Goal: Information Seeking & Learning: Find contact information

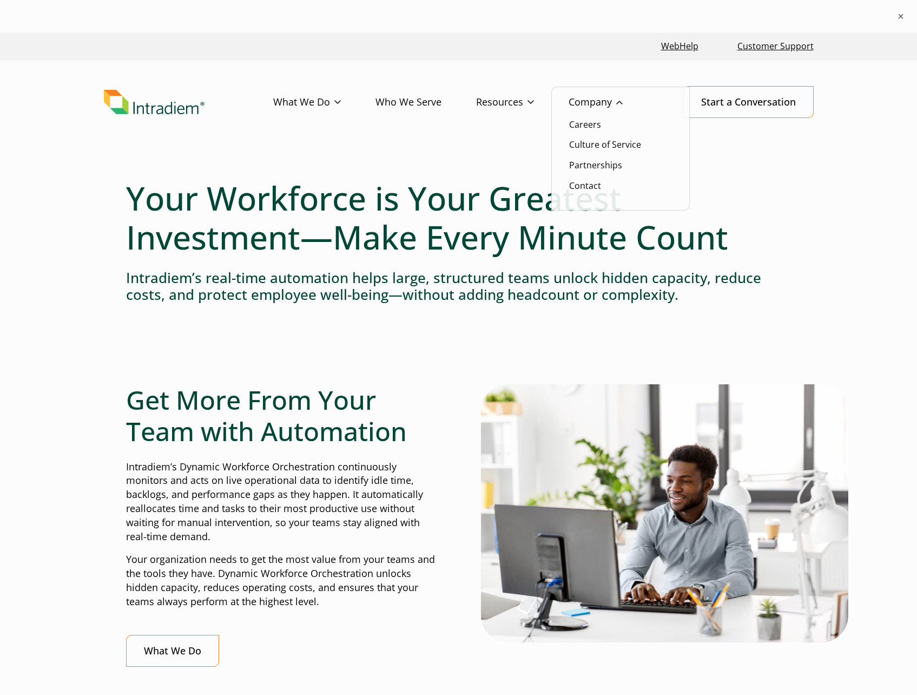
click at [606, 102] on link "Company" at bounding box center [613, 102] width 89 height 31
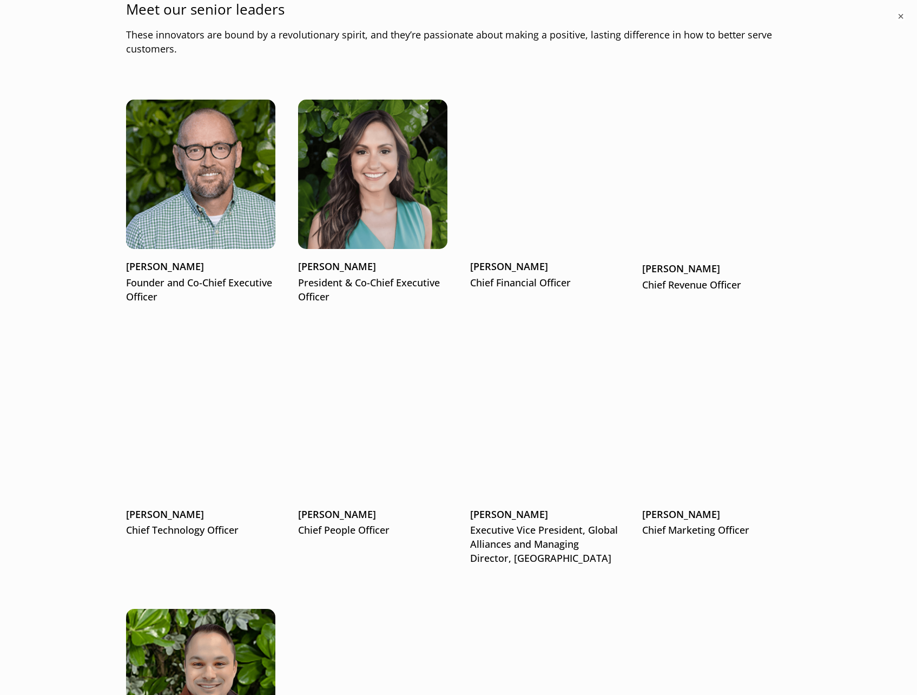
scroll to position [1516, 0]
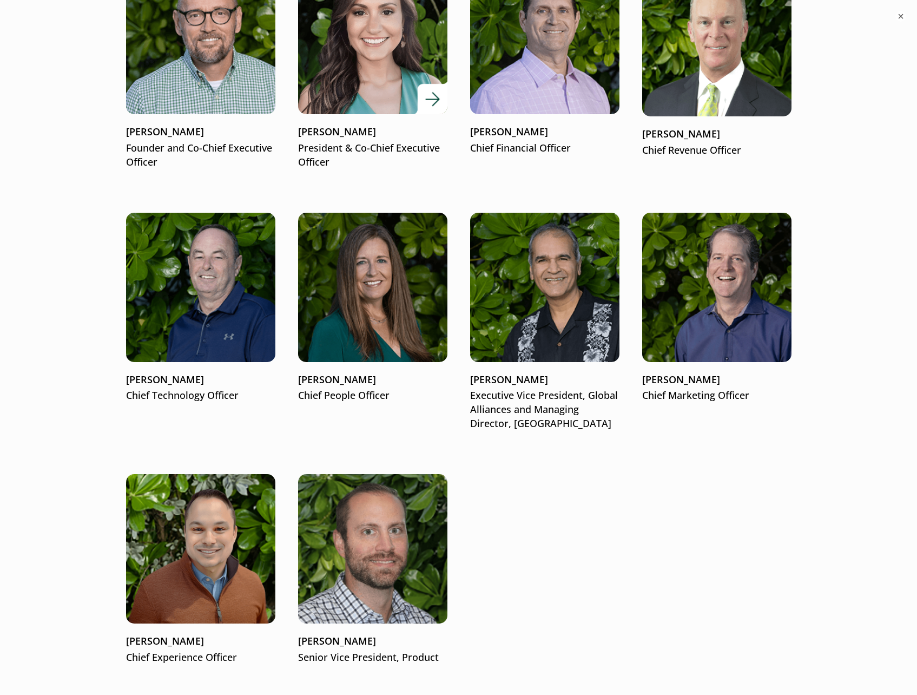
click at [362, 97] on img at bounding box center [372, 39] width 179 height 179
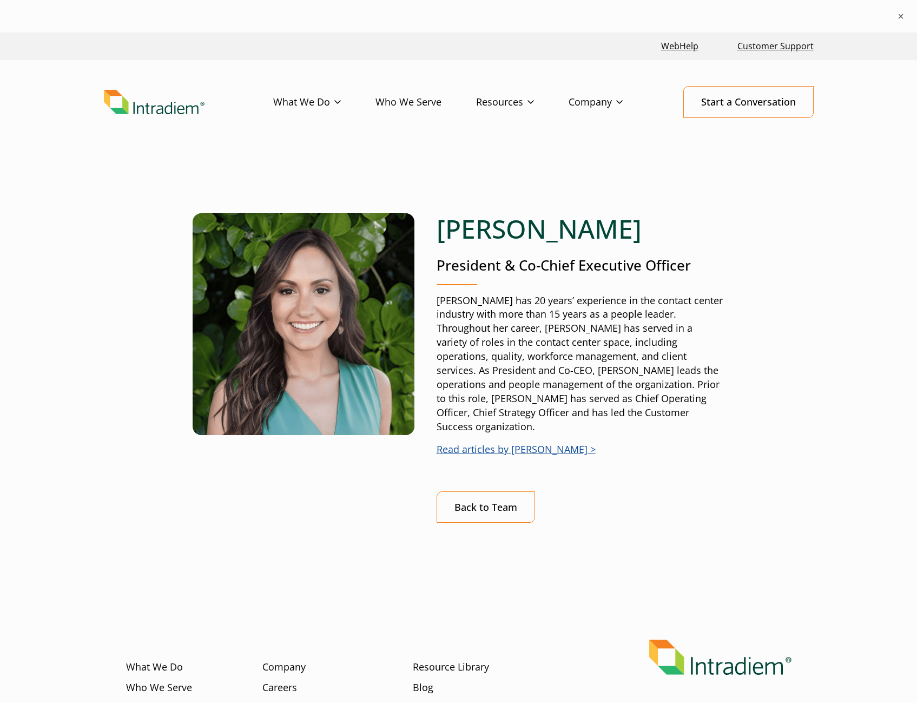
click at [489, 443] on link "Read articles by [PERSON_NAME] >" at bounding box center [516, 449] width 159 height 13
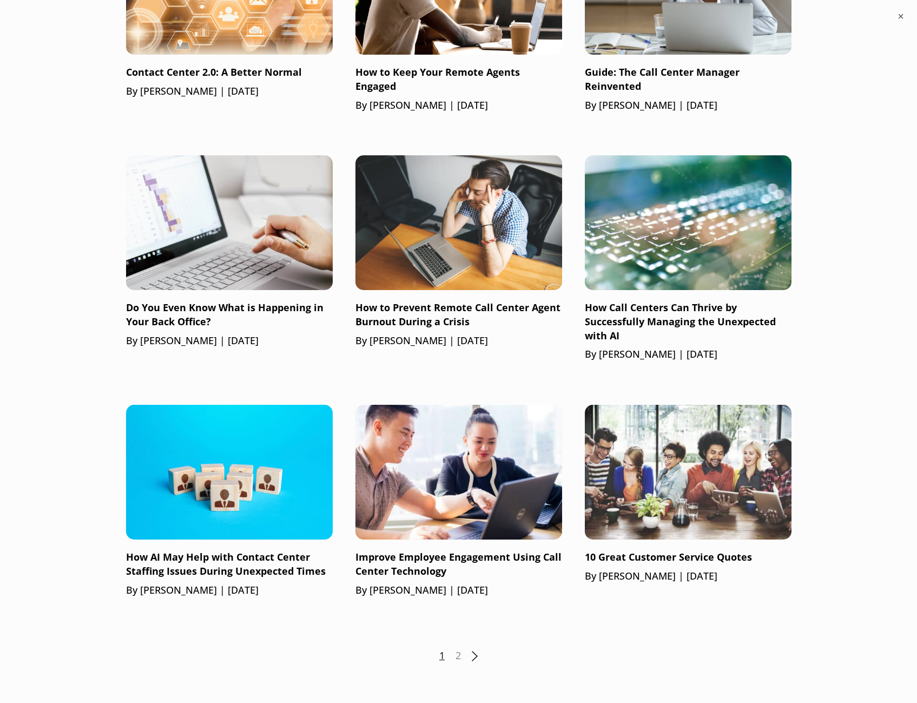
scroll to position [1027, 0]
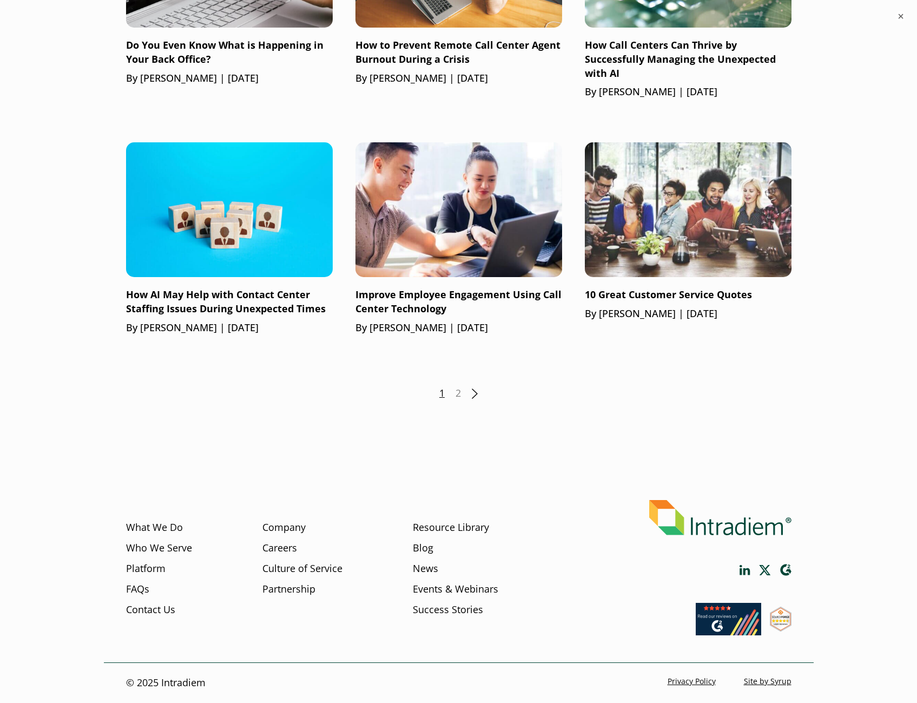
click at [474, 397] on link "Next" at bounding box center [475, 394] width 6 height 10
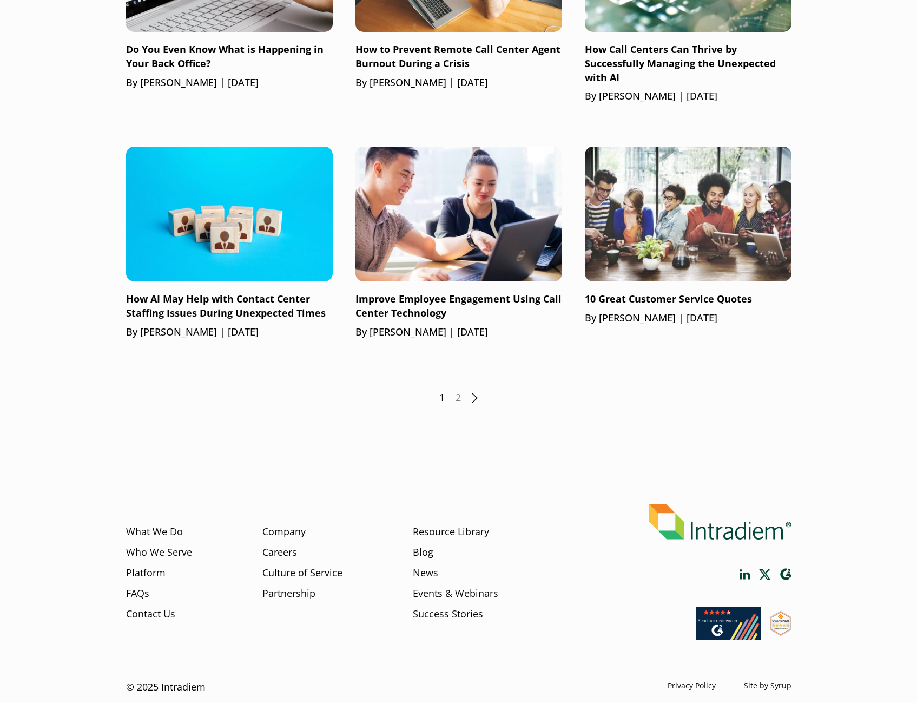
scroll to position [995, 0]
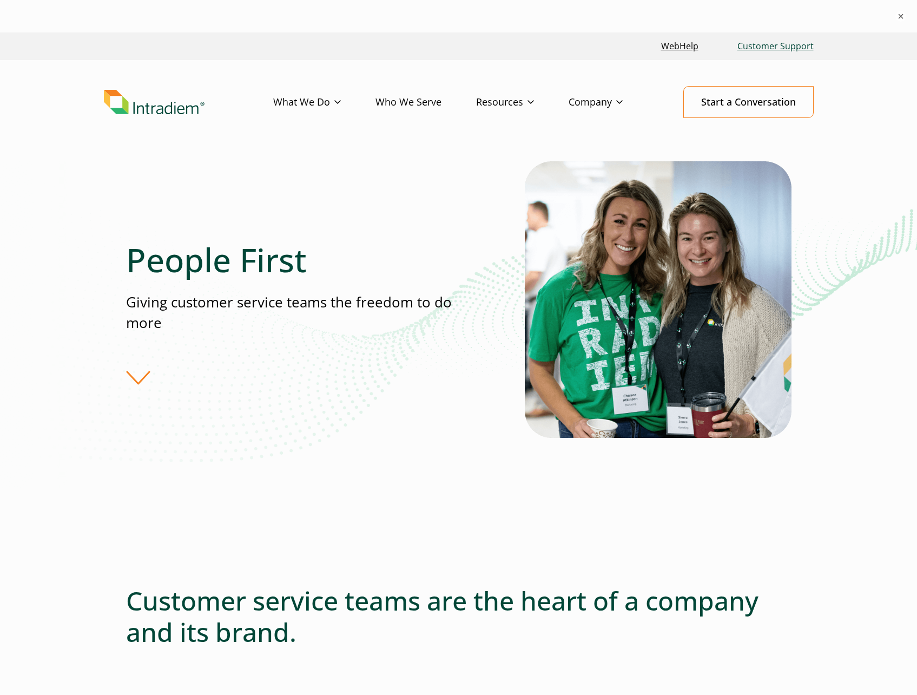
click at [791, 47] on link "Customer Support" at bounding box center [775, 46] width 85 height 23
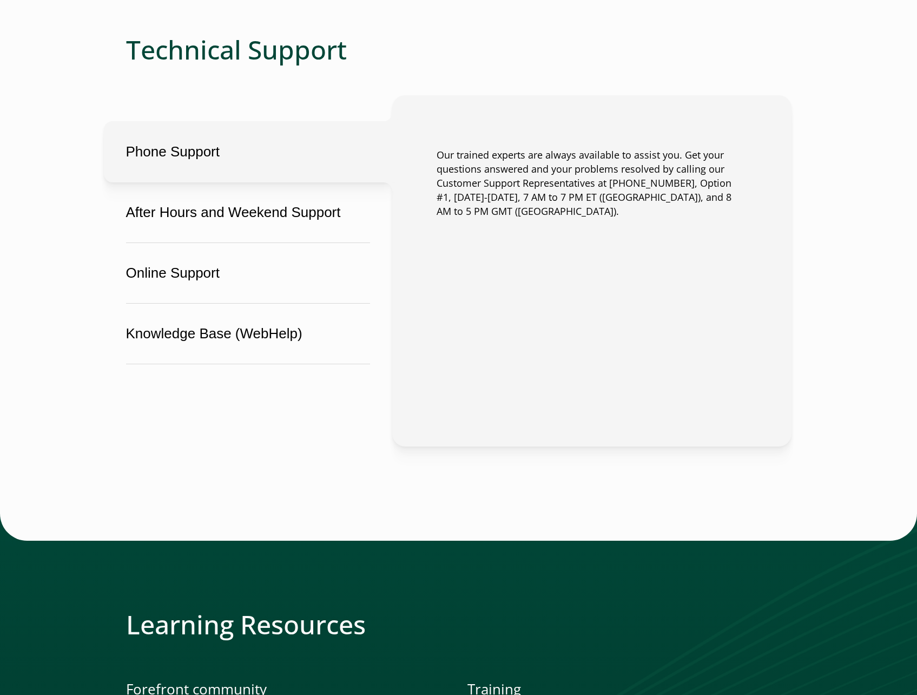
click at [199, 152] on button "Phone Support" at bounding box center [248, 151] width 289 height 61
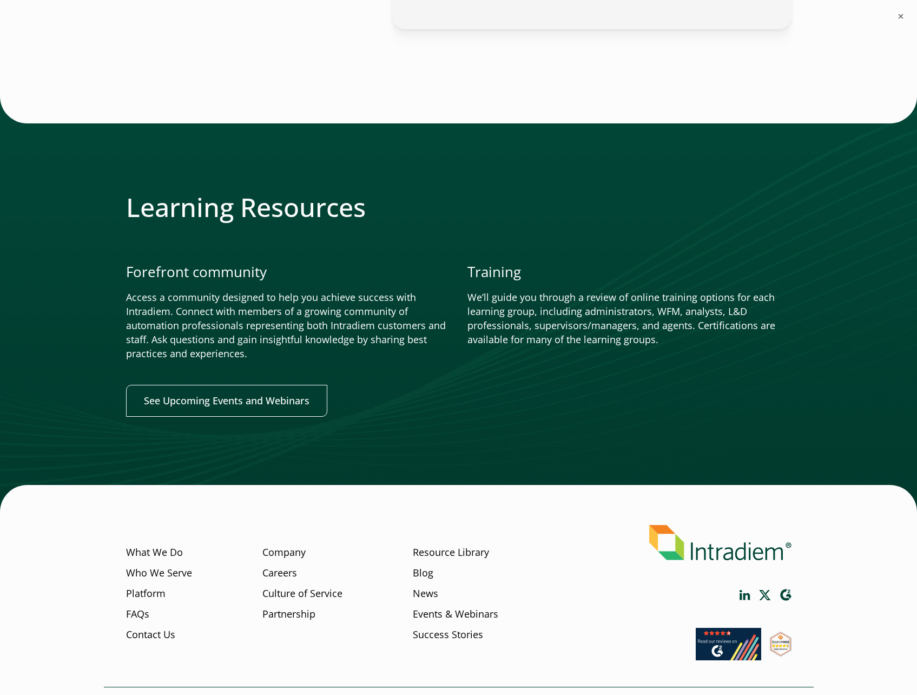
scroll to position [666, 0]
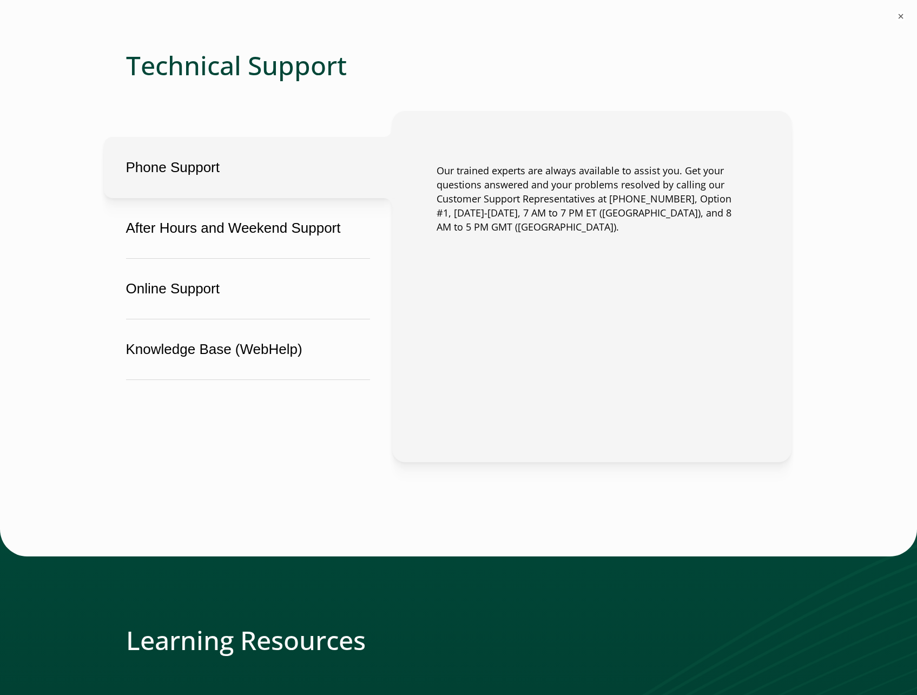
click at [163, 165] on button "Phone Support" at bounding box center [248, 167] width 289 height 61
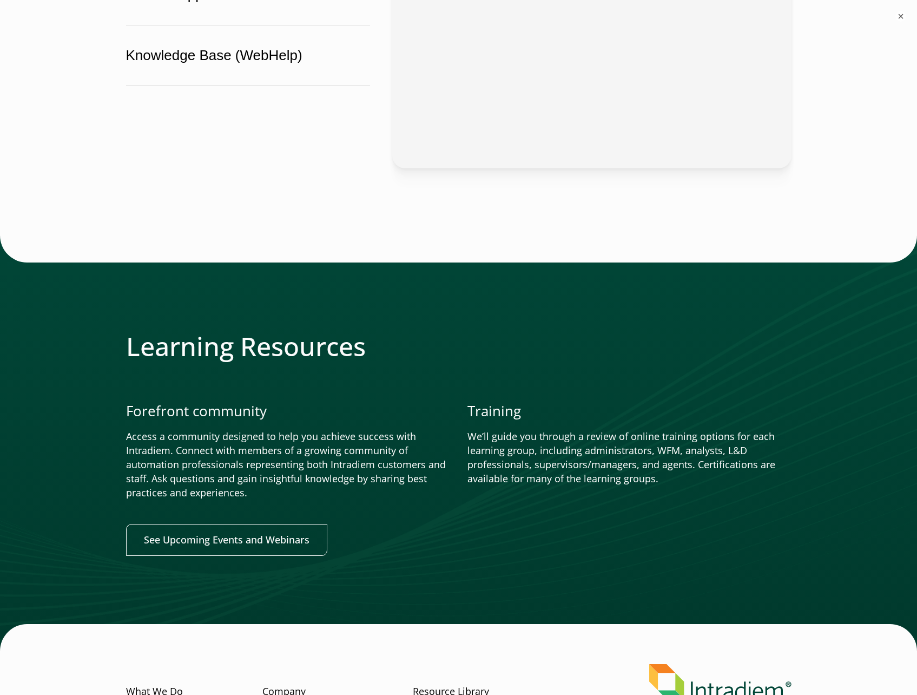
scroll to position [1132, 0]
